Goal: Information Seeking & Learning: Learn about a topic

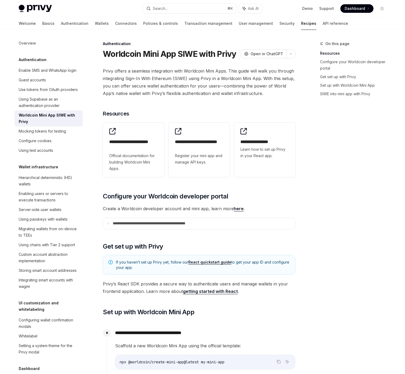
click at [175, 78] on span "Privy offers a seamless integration with Worldcoin Mini Apps. This guide will w…" at bounding box center [199, 82] width 192 height 30
click at [181, 78] on span "Privy offers a seamless integration with Worldcoin Mini Apps. This guide will w…" at bounding box center [199, 82] width 192 height 30
copy span "SIWE"
click at [164, 10] on div "Search..." at bounding box center [160, 8] width 15 height 6
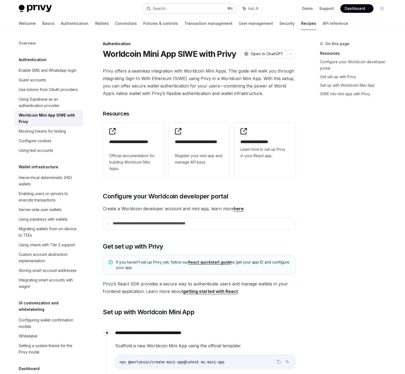
type input "****"
type textarea "*"
